Goal: Task Accomplishment & Management: Use online tool/utility

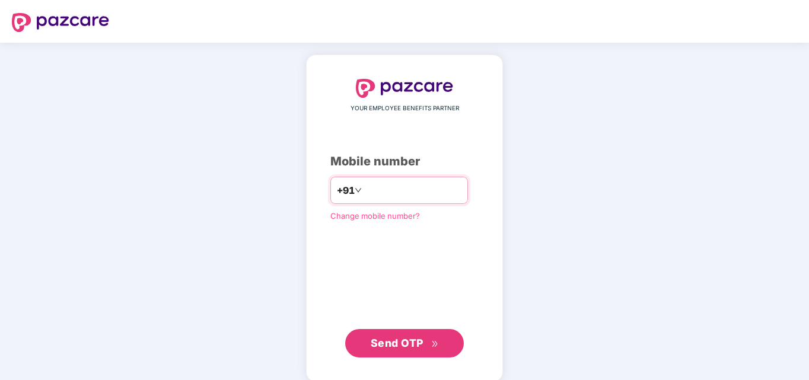
click at [404, 188] on input "number" at bounding box center [412, 190] width 97 height 19
type input "**********"
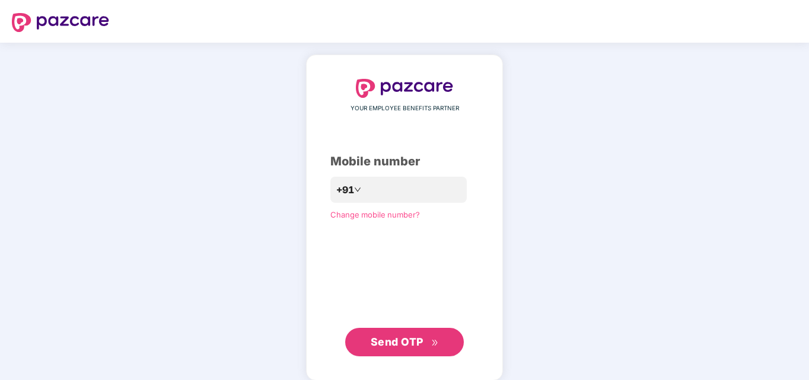
click at [389, 338] on span "Send OTP" at bounding box center [397, 342] width 53 height 12
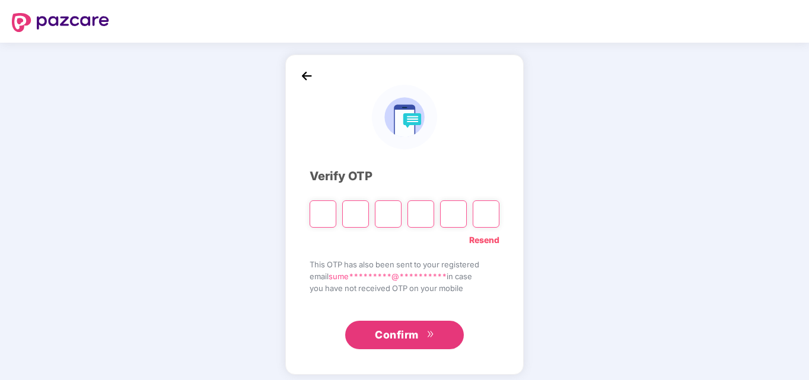
type input "*"
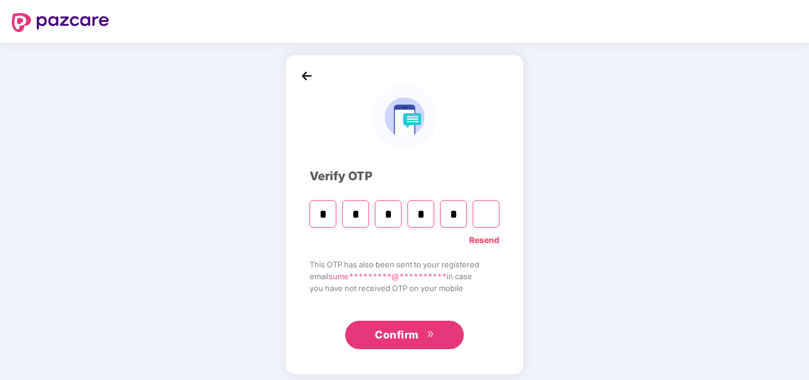
type input "*"
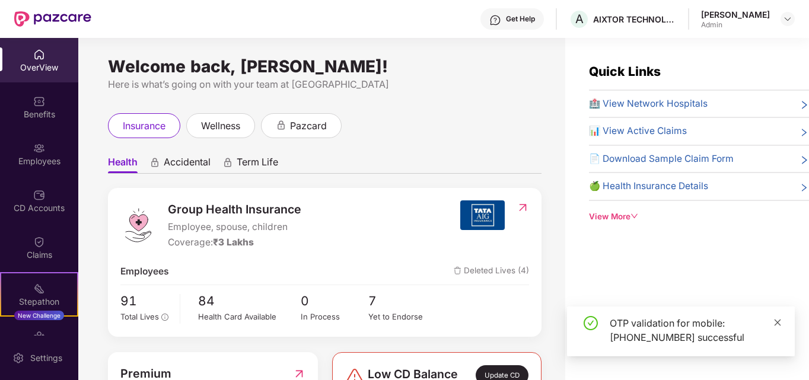
click at [778, 324] on icon "close" at bounding box center [777, 323] width 8 height 8
